Goal: Transaction & Acquisition: Purchase product/service

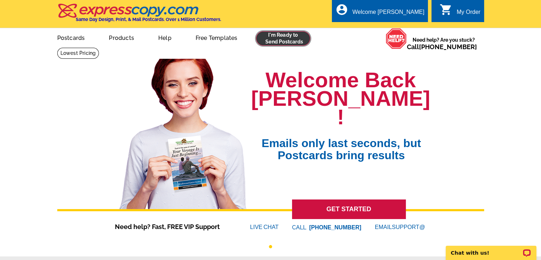
click at [294, 38] on link at bounding box center [283, 38] width 54 height 14
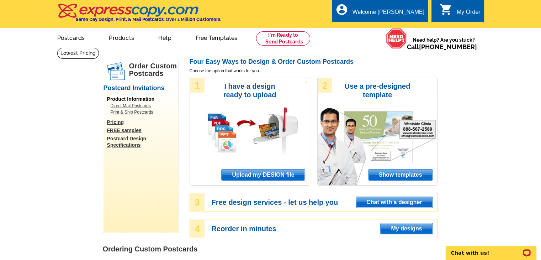
click at [262, 171] on span "Upload my DESIGN file" at bounding box center [263, 174] width 83 height 11
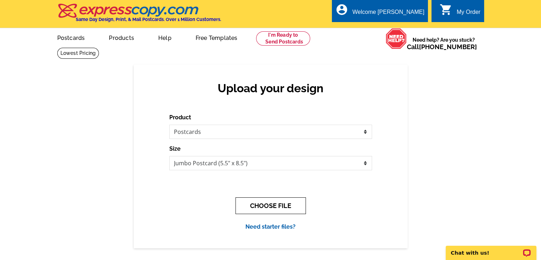
click at [276, 206] on button "CHOOSE FILE" at bounding box center [270, 205] width 70 height 17
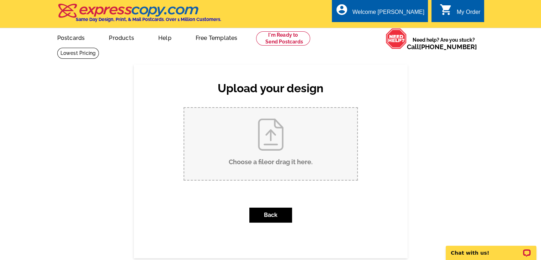
click at [274, 143] on input "Choose a file or drag it here ." at bounding box center [270, 144] width 173 height 72
type input "C:\fakepath\40bbSOLD.pdf"
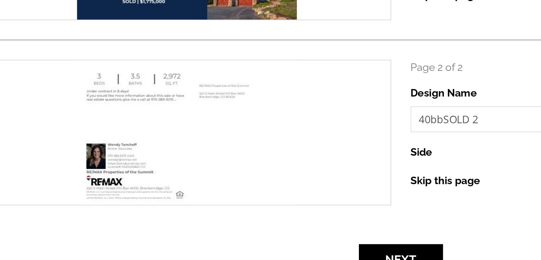
scroll to position [163, 0]
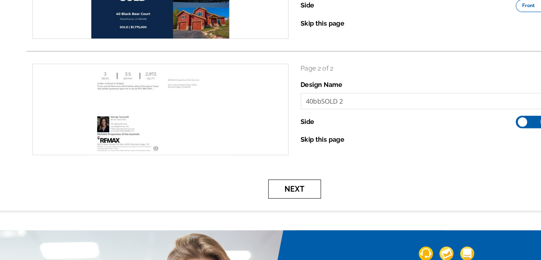
click at [273, 164] on button "Next" at bounding box center [271, 165] width 46 height 17
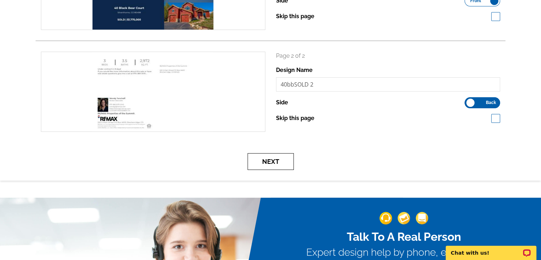
scroll to position [167, 0]
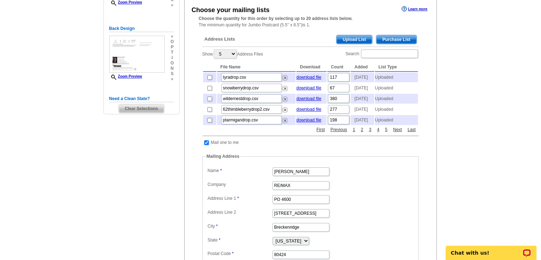
scroll to position [137, 0]
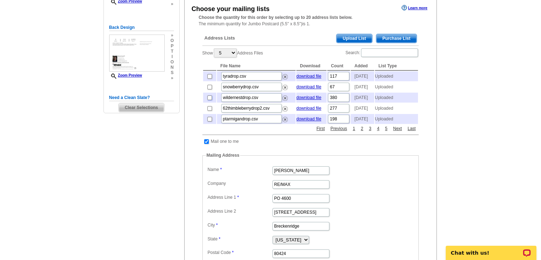
click at [209, 100] on input "checkbox" at bounding box center [209, 97] width 5 height 5
checkbox input "true"
click at [209, 111] on input "checkbox" at bounding box center [209, 108] width 5 height 5
checkbox input "true"
click at [209, 100] on input "checkbox" at bounding box center [209, 97] width 5 height 5
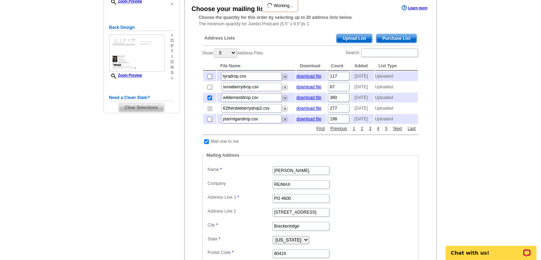
checkbox input "false"
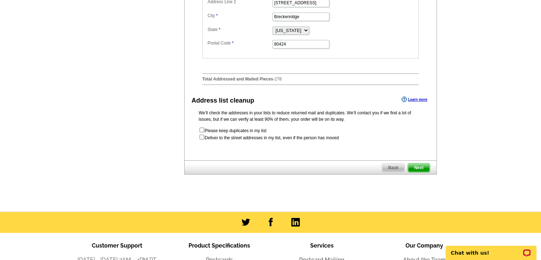
scroll to position [347, 0]
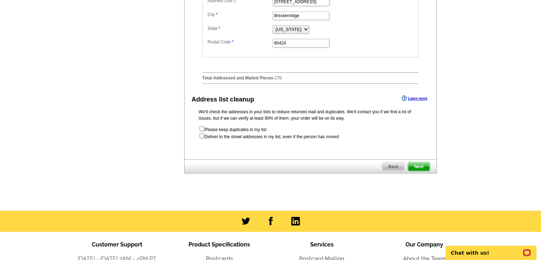
click at [415, 171] on span "Next" at bounding box center [418, 166] width 21 height 9
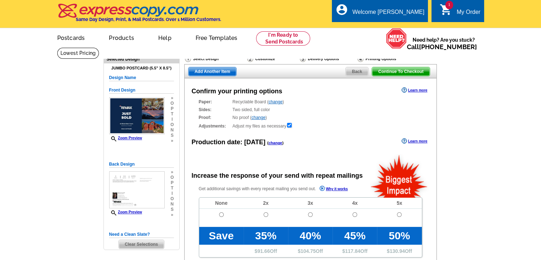
radio input "false"
click at [220, 214] on input "radio" at bounding box center [221, 214] width 5 height 5
radio input "true"
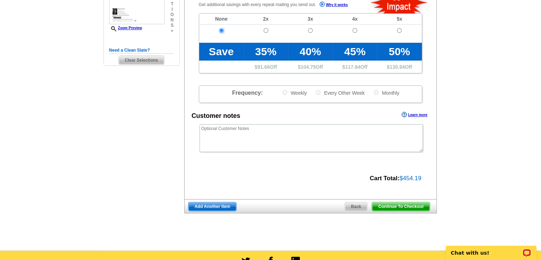
scroll to position [184, 0]
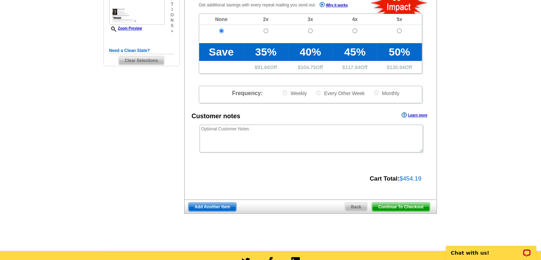
click at [409, 203] on span "Continue To Checkout" at bounding box center [400, 206] width 57 height 9
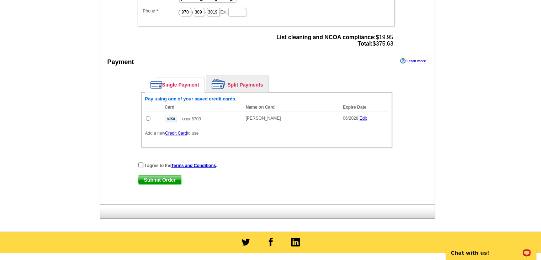
scroll to position [300, 0]
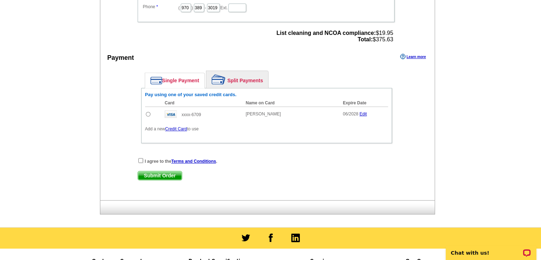
click at [147, 112] on input "radio" at bounding box center [148, 114] width 5 height 5
radio input "true"
click at [138, 158] on input "checkbox" at bounding box center [140, 160] width 5 height 5
checkbox input "true"
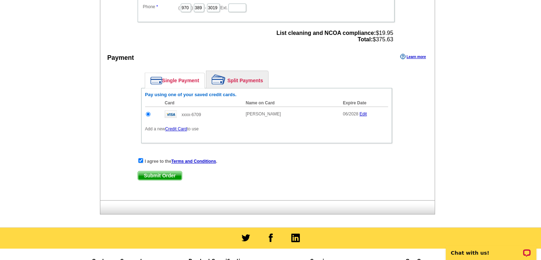
click at [162, 175] on span "Submit Order" at bounding box center [160, 175] width 44 height 9
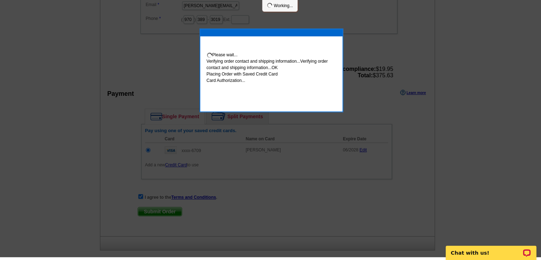
scroll to position [297, 0]
